Goal: Communication & Community: Answer question/provide support

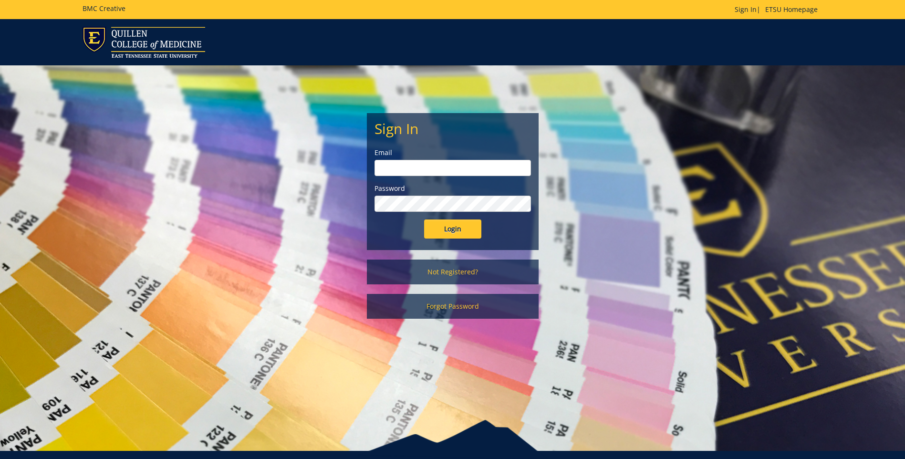
type input "[EMAIL_ADDRESS][DOMAIN_NAME]"
click at [454, 229] on input "Login" at bounding box center [452, 228] width 57 height 19
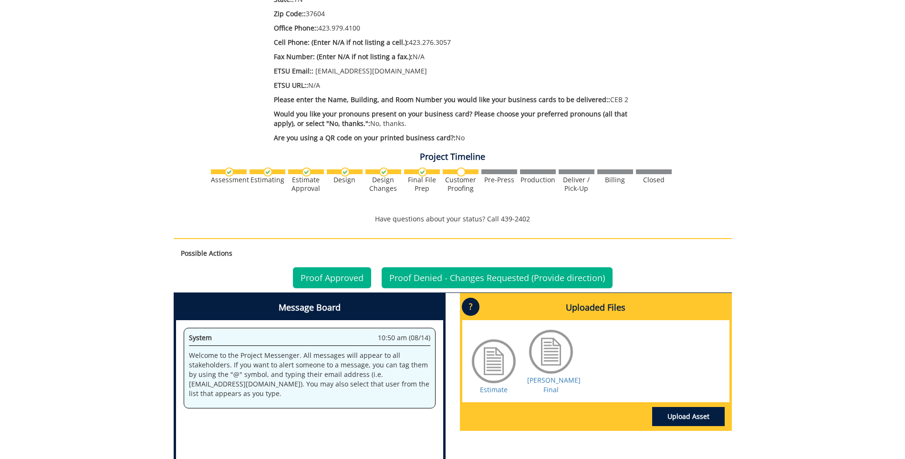
scroll to position [382, 0]
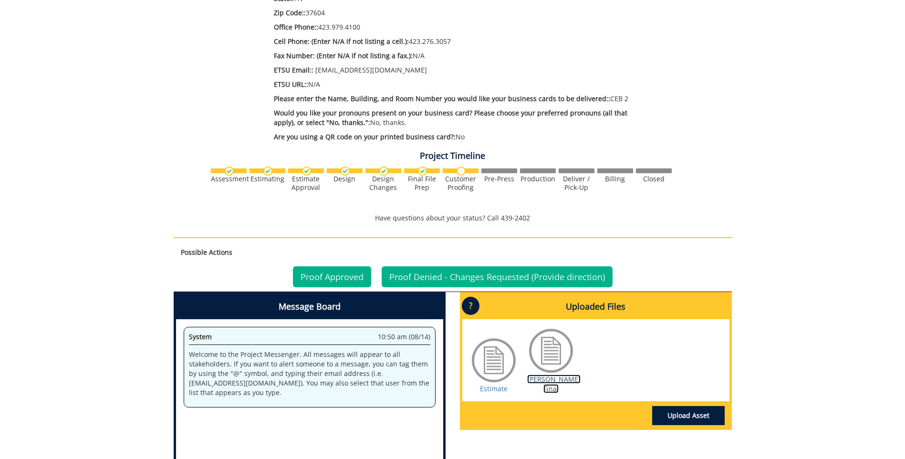
click at [551, 375] on link "[PERSON_NAME] Final" at bounding box center [553, 384] width 53 height 19
click at [545, 268] on link "Proof Denied - Changes Requested (Provide direction)" at bounding box center [497, 276] width 231 height 21
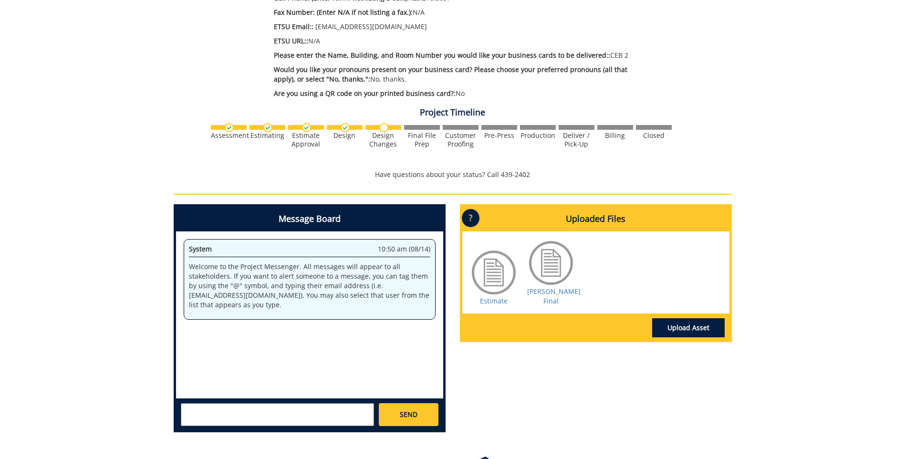
scroll to position [477, 0]
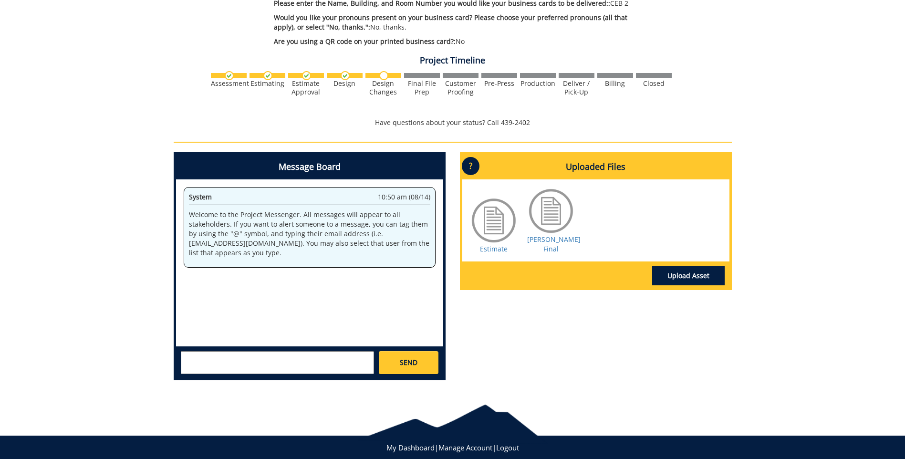
click at [211, 274] on div "System 10:50 am (08/14) Welcome to the Project Messenger. All messages will app…" at bounding box center [309, 262] width 267 height 167
click at [205, 275] on div "System 10:50 am (08/14) Welcome to the Project Messenger. All messages will app…" at bounding box center [309, 262] width 267 height 167
click at [195, 351] on textarea at bounding box center [277, 362] width 193 height 23
click at [305, 351] on textarea "On the address Line take out the word rheumatology and just have ETSU Health Pl…" at bounding box center [277, 362] width 193 height 23
click at [303, 351] on textarea "On the address Line take out the word Rheumatology and just have ETSU Health Pl…" at bounding box center [277, 362] width 193 height 23
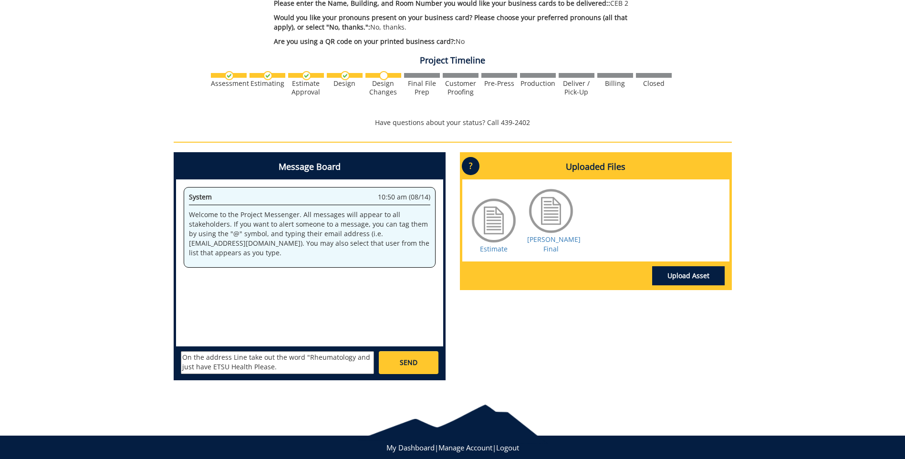
click at [351, 351] on textarea "On the address Line take out the word "Rheumatology and just have ETSU Health P…" at bounding box center [277, 362] width 193 height 23
click at [250, 356] on textarea "On the address Line take out the word "Rheumatology" and just have ETSU Health …" at bounding box center [277, 362] width 193 height 23
type textarea "On the address Line take out the word "Rheumatology" and just have ETSU Health,…"
click at [396, 352] on link "SEND" at bounding box center [408, 362] width 59 height 23
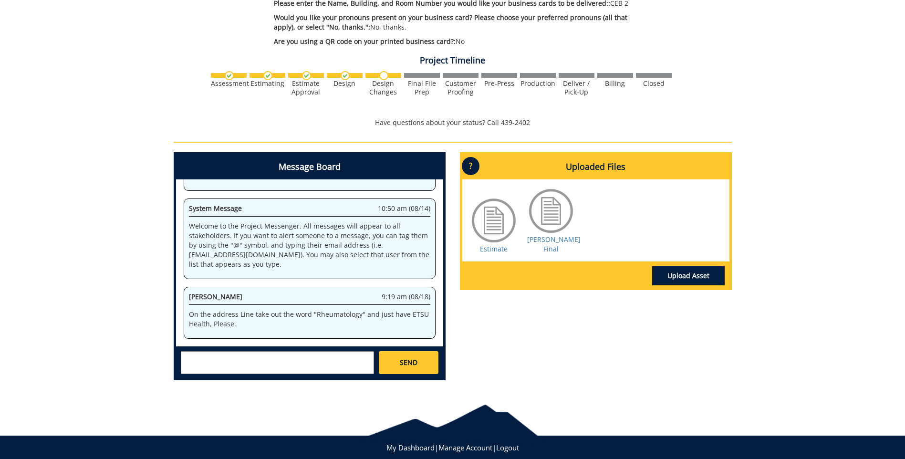
scroll to position [35190, 0]
